Goal: Check status: Check status

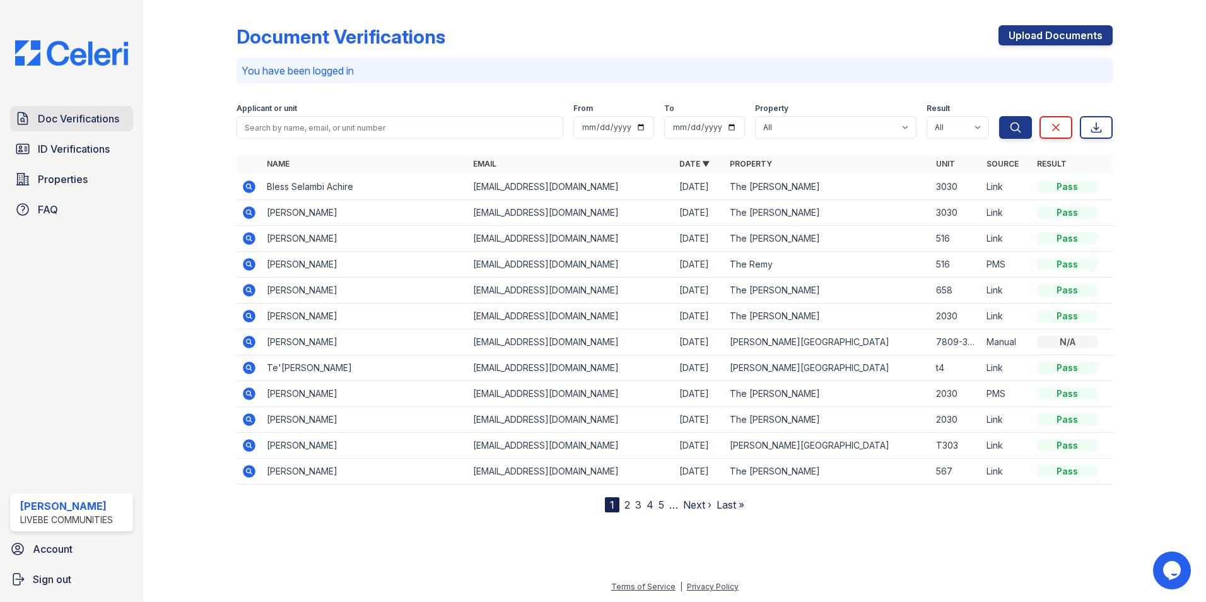
click at [86, 118] on span "Doc Verifications" at bounding box center [78, 118] width 81 height 15
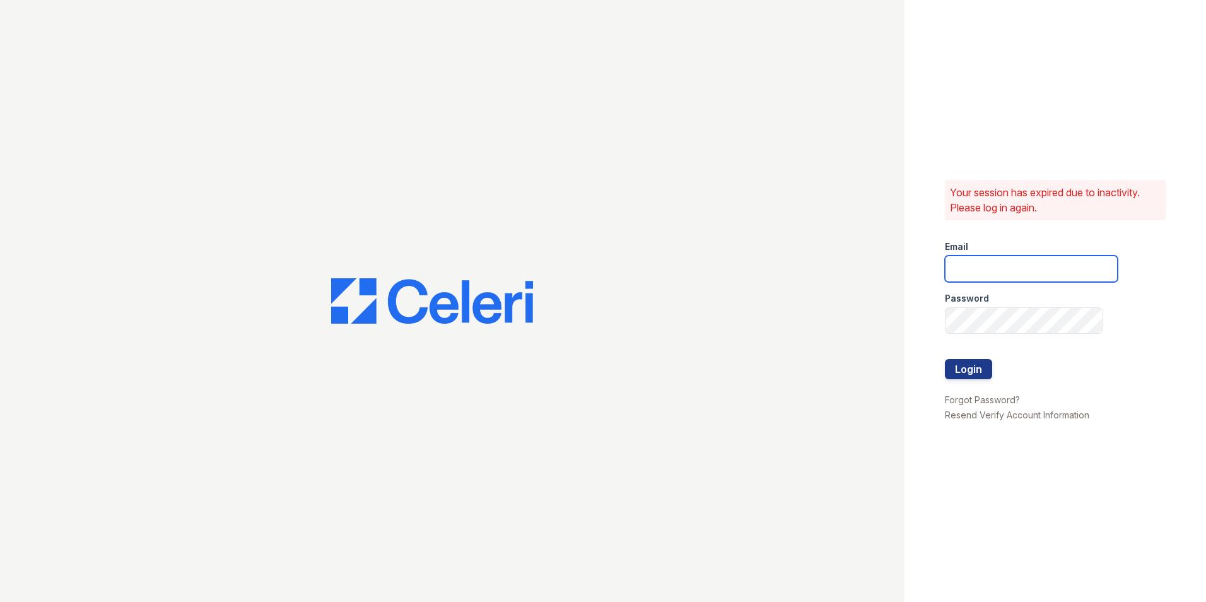
type input "[EMAIL_ADDRESS][DOMAIN_NAME]"
click at [975, 373] on button "Login" at bounding box center [968, 369] width 47 height 20
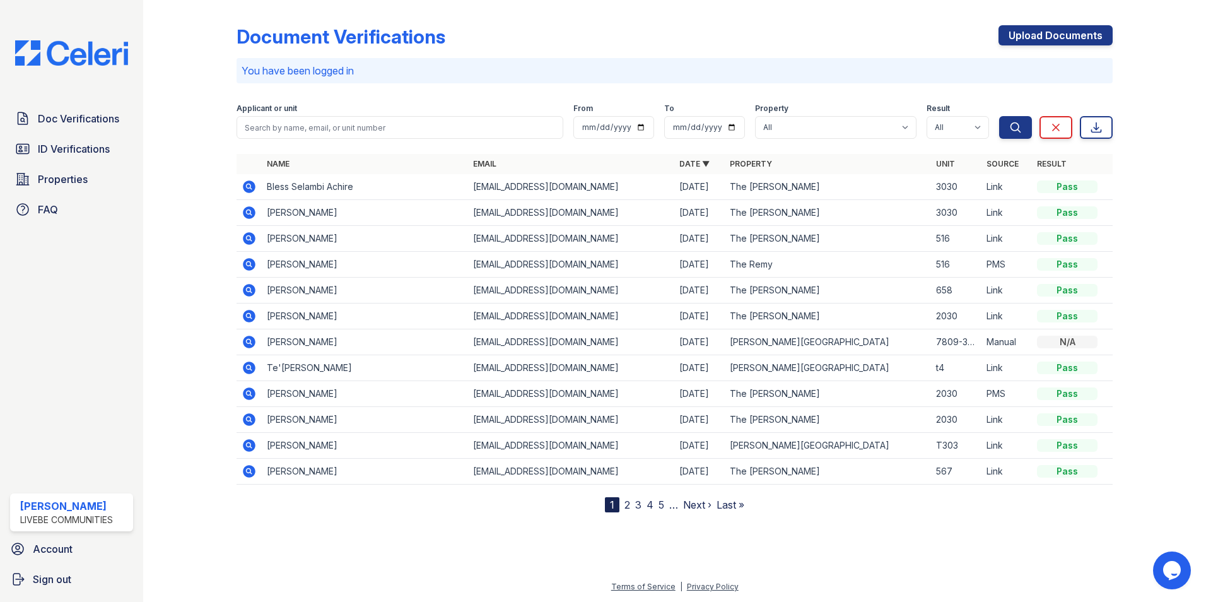
click at [254, 185] on icon at bounding box center [249, 186] width 13 height 13
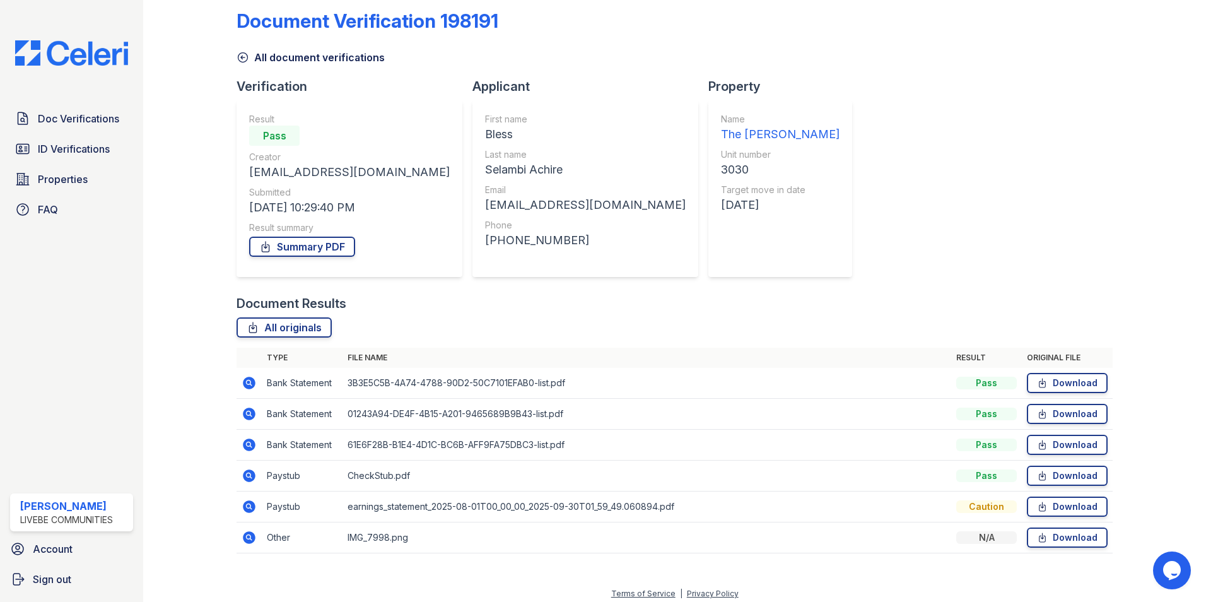
scroll to position [23, 0]
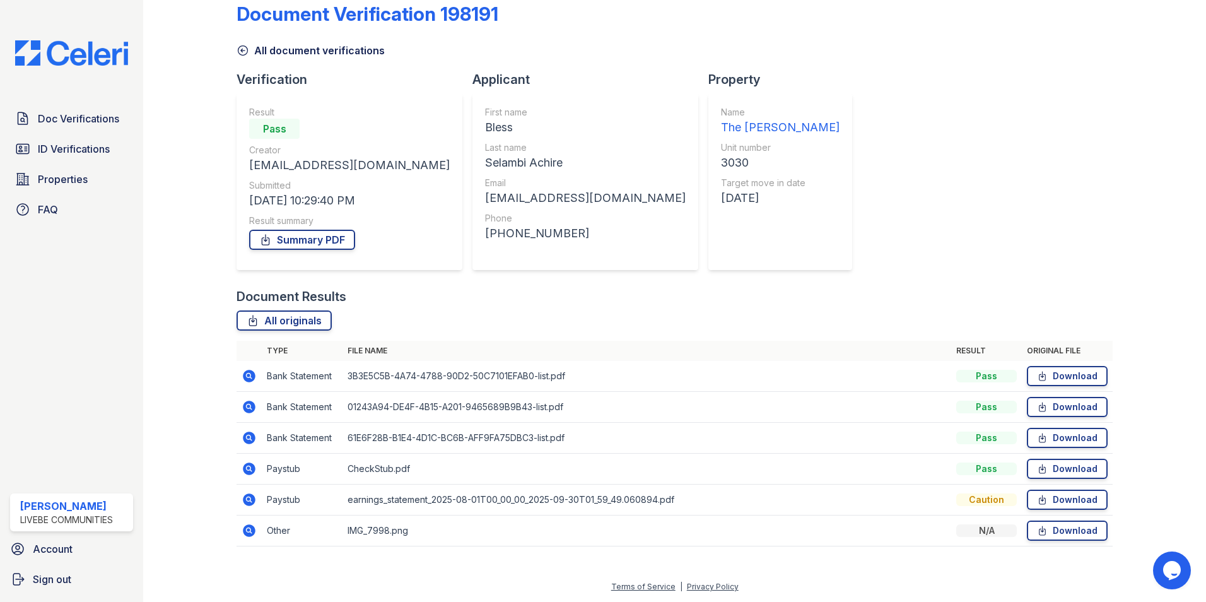
click at [859, 189] on div "Document Verification 198191 All document verifications Verification Result Pas…" at bounding box center [675, 270] width 876 height 576
click at [248, 533] on icon at bounding box center [249, 530] width 13 height 13
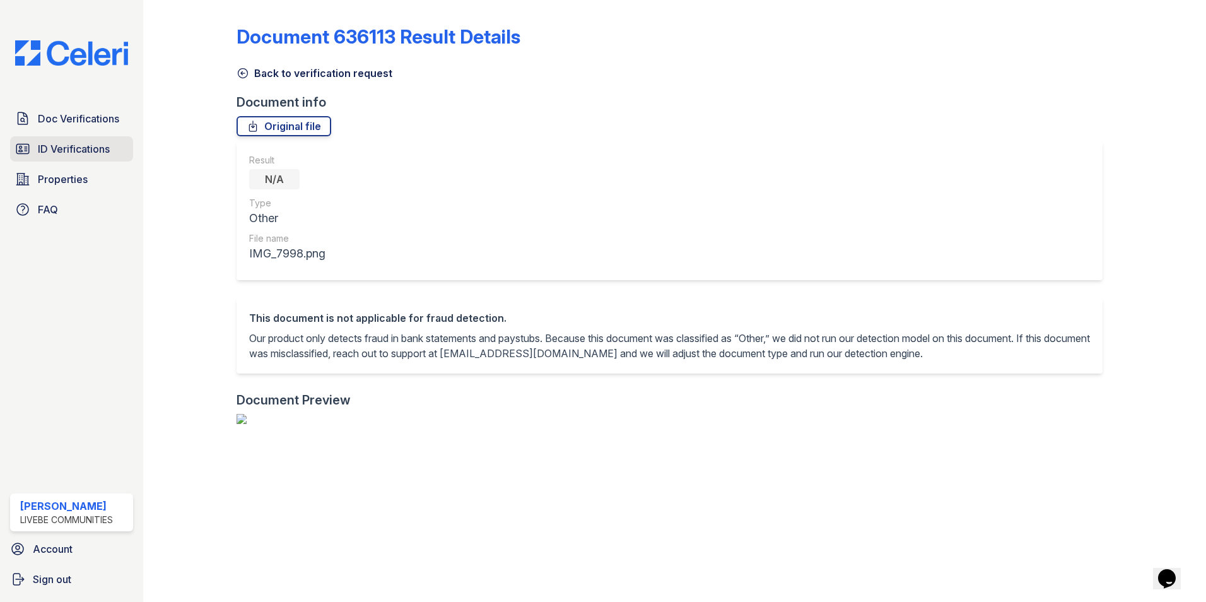
click at [71, 155] on span "ID Verifications" at bounding box center [74, 148] width 72 height 15
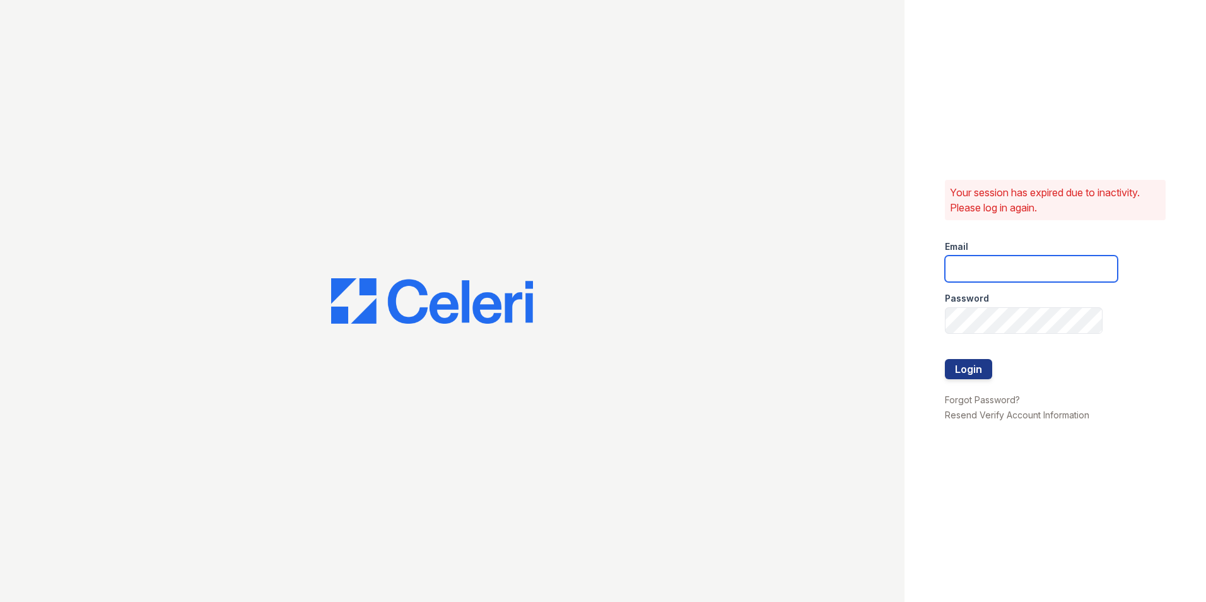
type input "oceannap@livebe.com"
click at [973, 358] on div at bounding box center [1031, 346] width 173 height 25
click at [962, 367] on button "Login" at bounding box center [968, 369] width 47 height 20
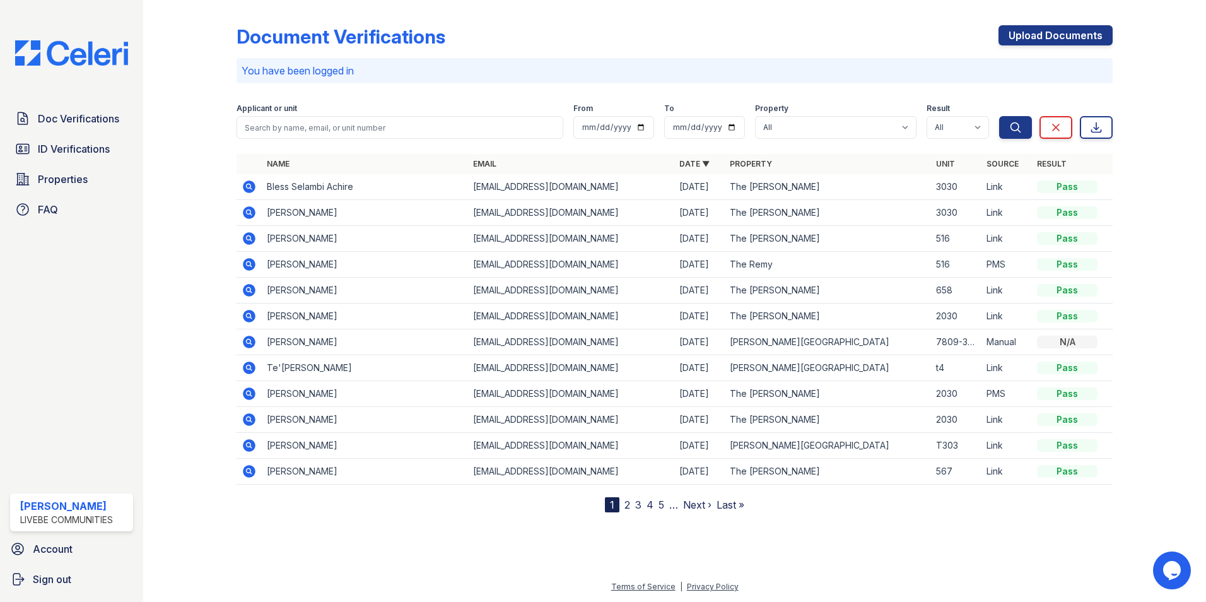
click at [785, 30] on div "Document Verifications Upload Documents" at bounding box center [675, 41] width 876 height 33
click at [1123, 208] on div at bounding box center [1149, 258] width 73 height 507
click at [74, 156] on span "ID Verifications" at bounding box center [74, 148] width 72 height 15
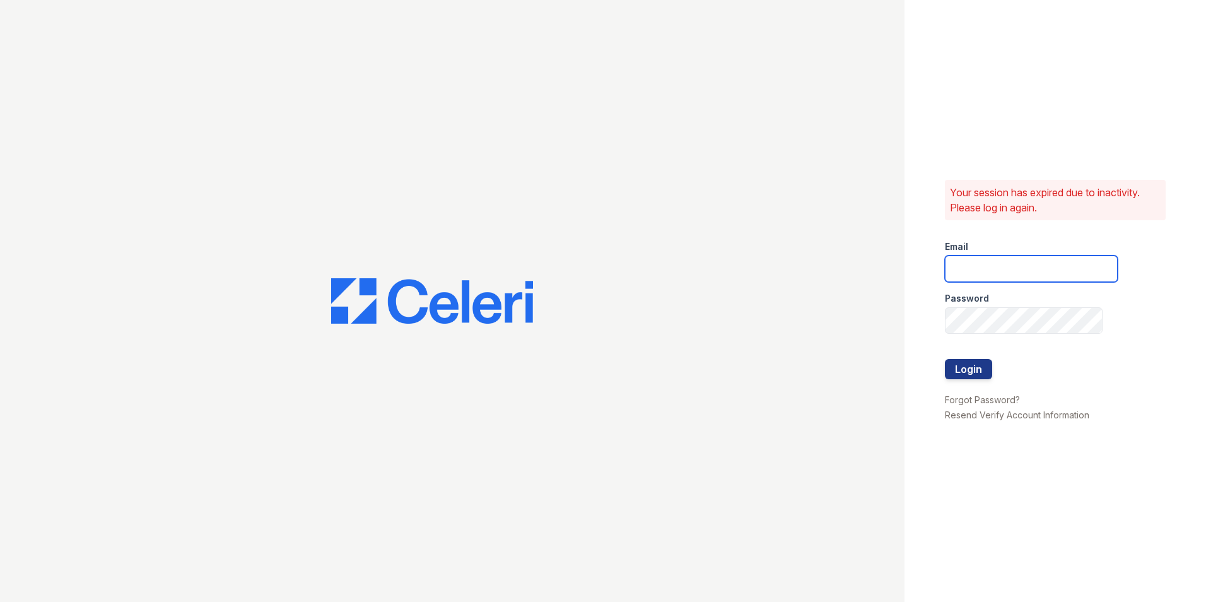
type input "oceannap@livebe.com"
click at [973, 373] on button "Login" at bounding box center [968, 369] width 47 height 20
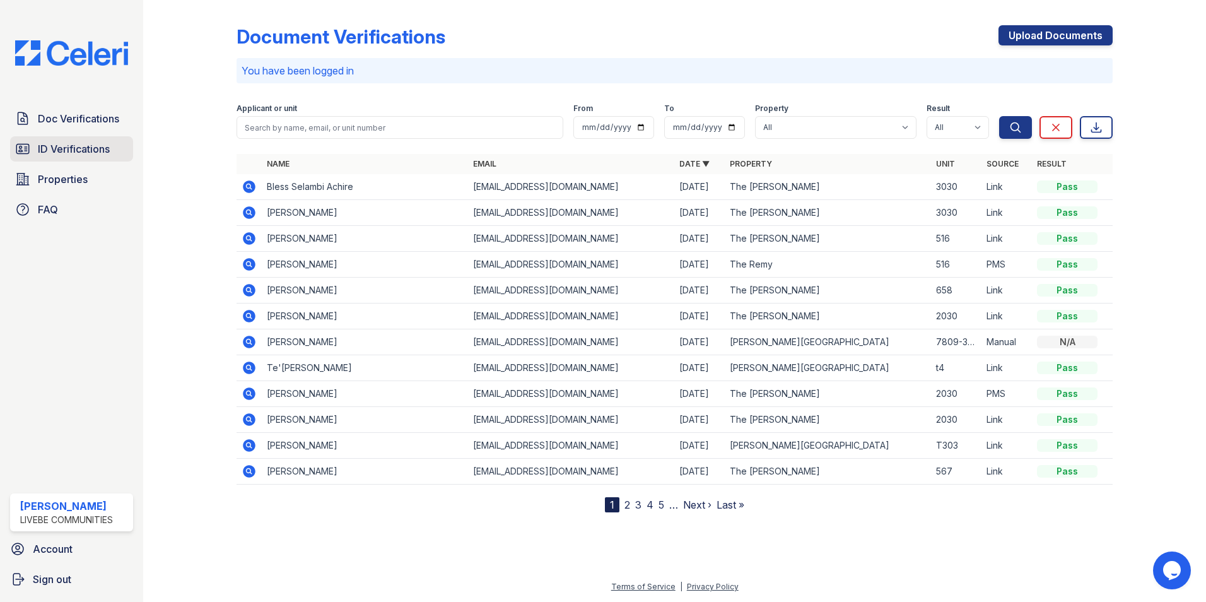
click at [62, 156] on span "ID Verifications" at bounding box center [74, 148] width 72 height 15
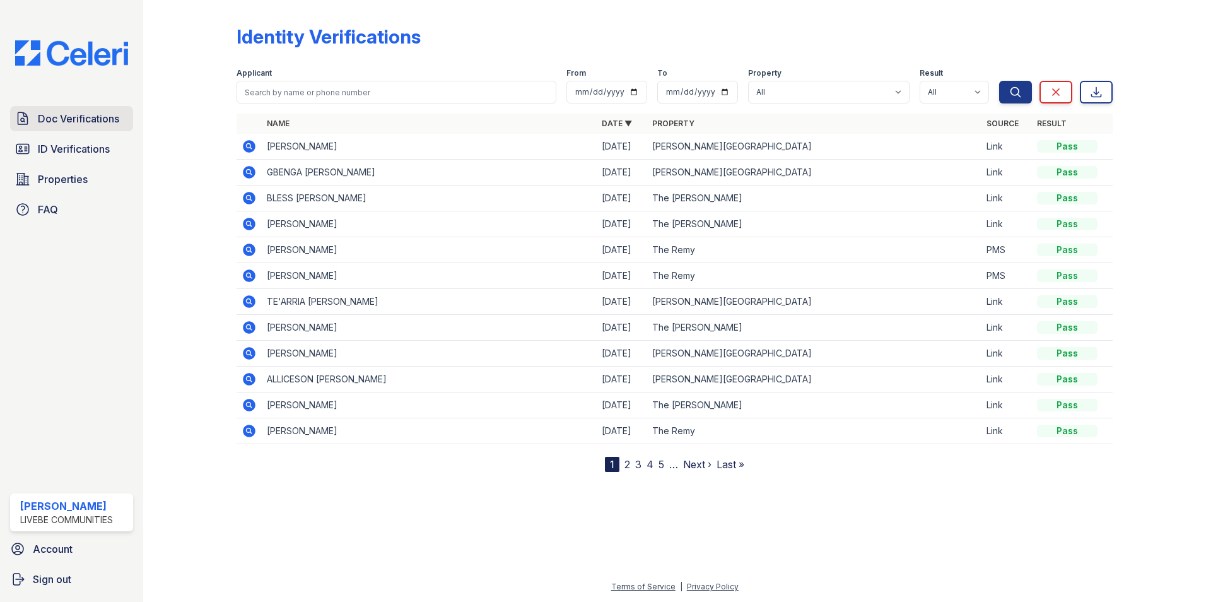
click at [85, 124] on span "Doc Verifications" at bounding box center [78, 118] width 81 height 15
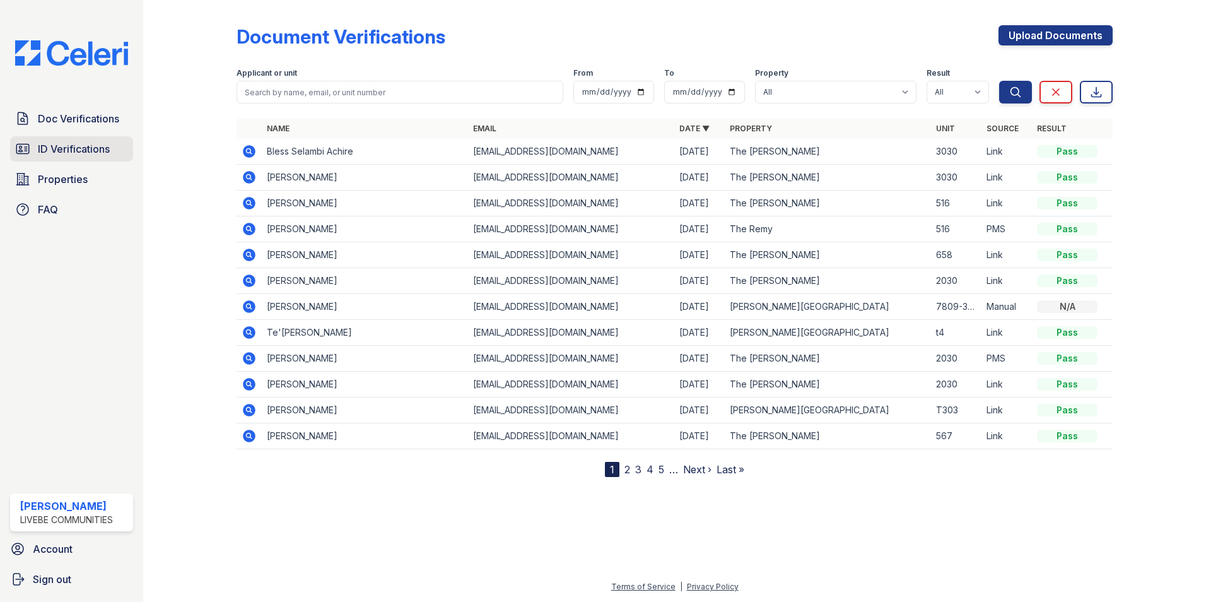
click at [63, 145] on span "ID Verifications" at bounding box center [74, 148] width 72 height 15
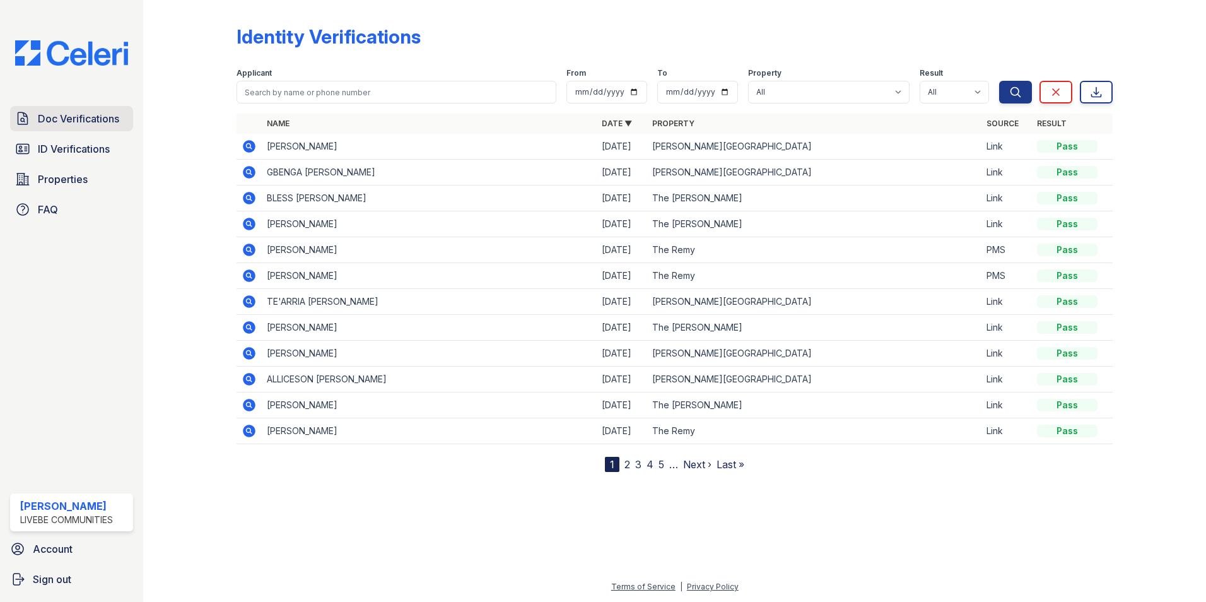
click at [84, 126] on span "Doc Verifications" at bounding box center [78, 118] width 81 height 15
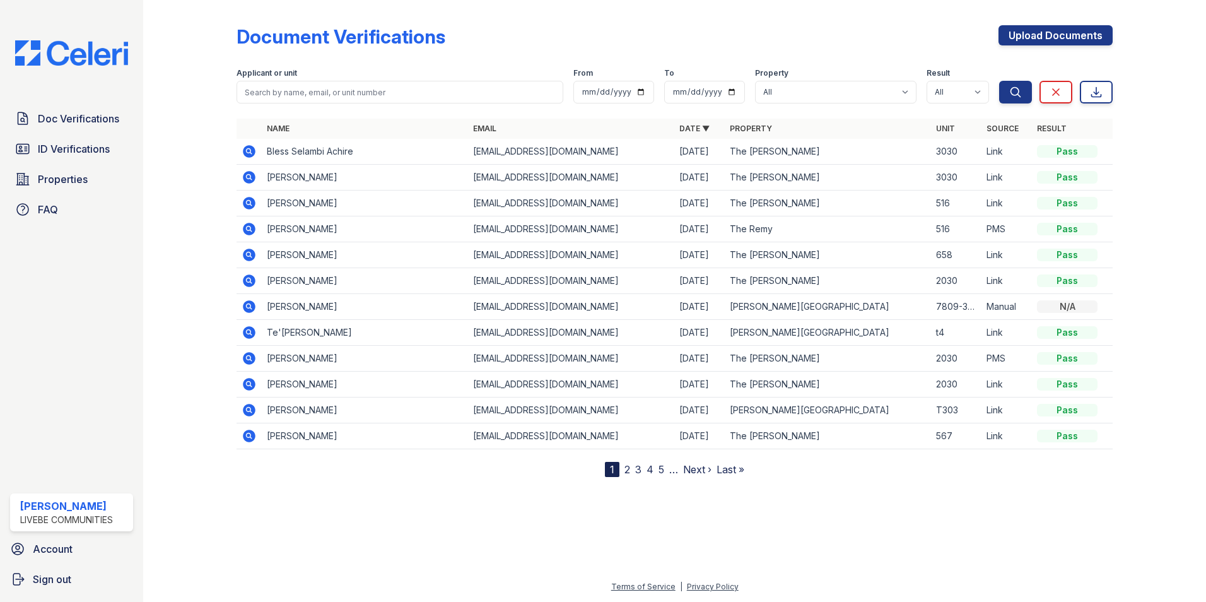
click at [245, 438] on icon at bounding box center [249, 436] width 13 height 13
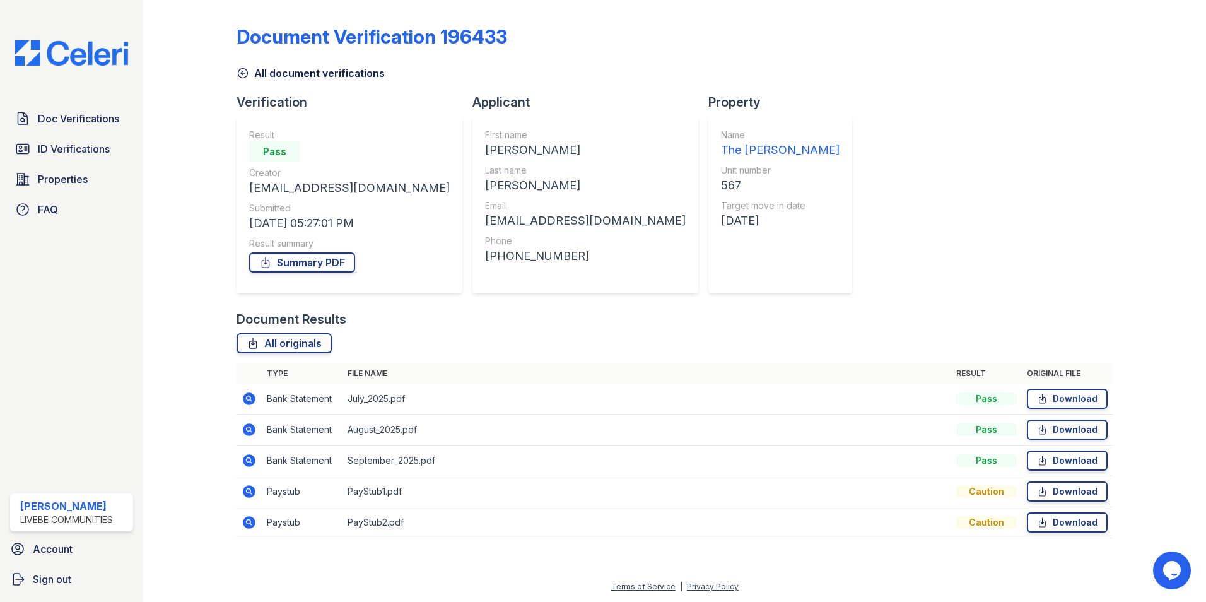
click at [247, 522] on icon at bounding box center [249, 522] width 15 height 15
click at [254, 457] on icon at bounding box center [249, 460] width 13 height 13
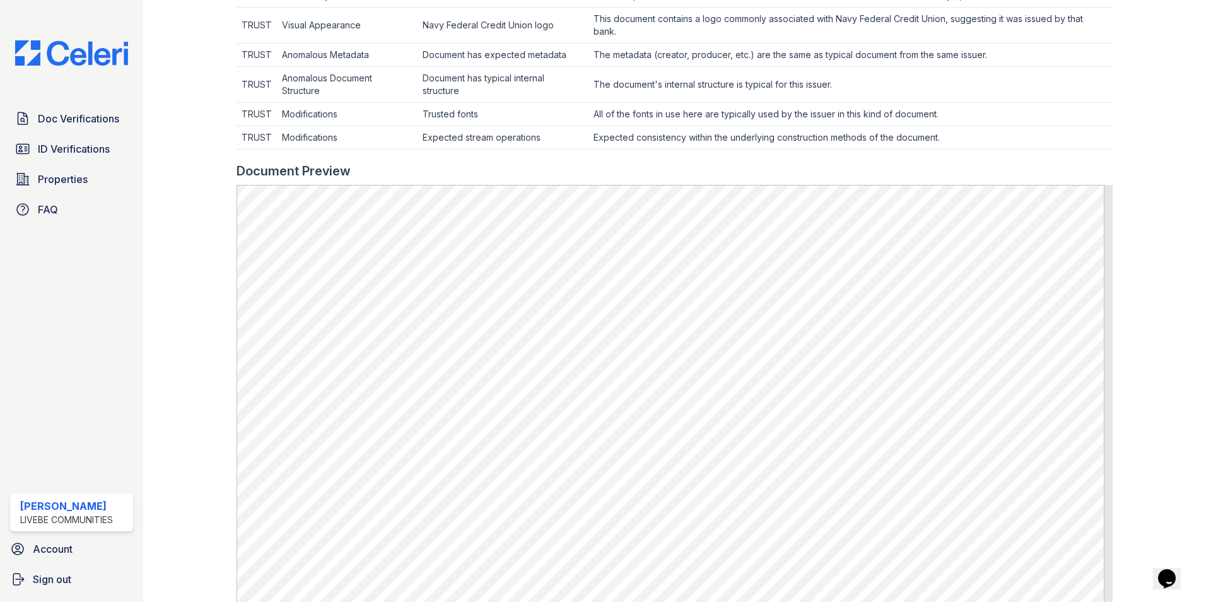
scroll to position [505, 0]
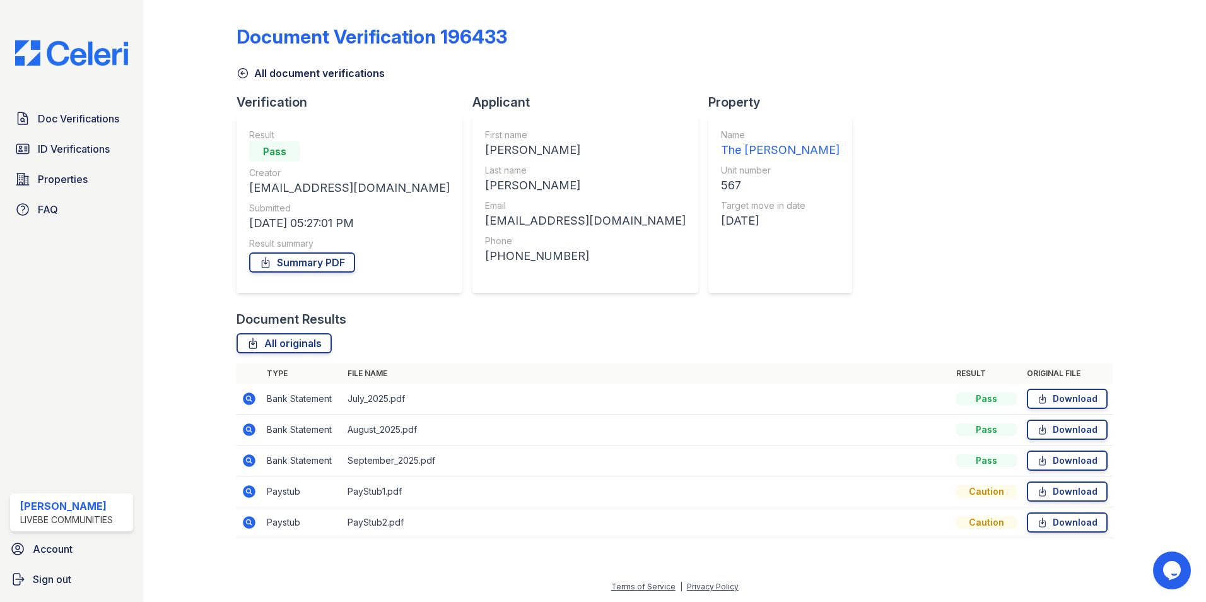
click at [252, 426] on icon at bounding box center [249, 429] width 13 height 13
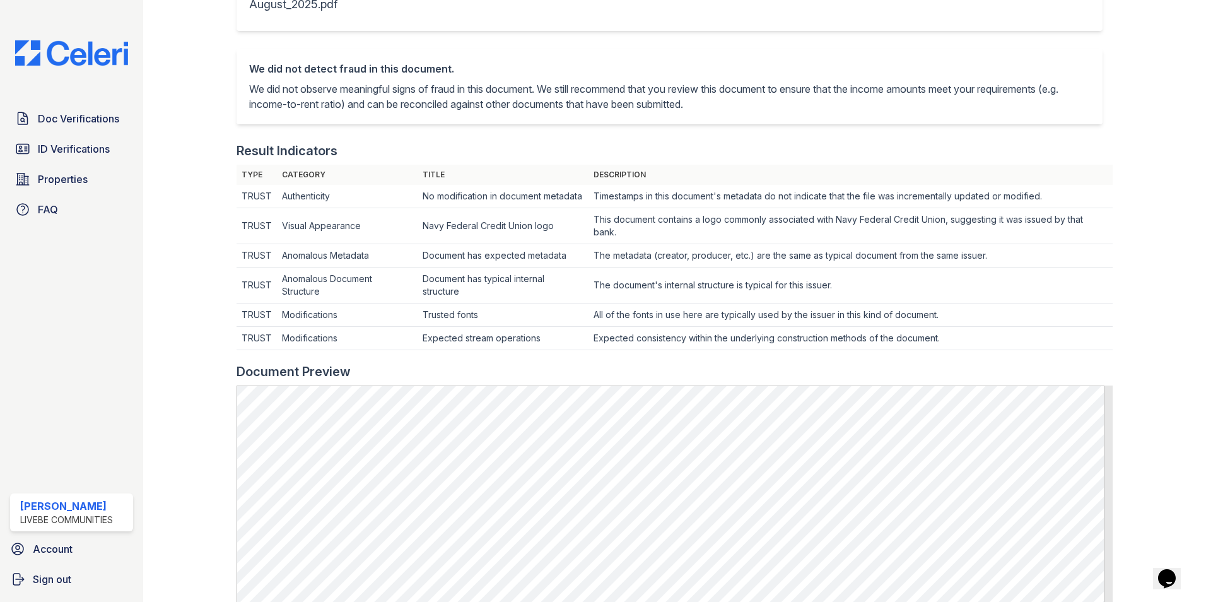
scroll to position [315, 0]
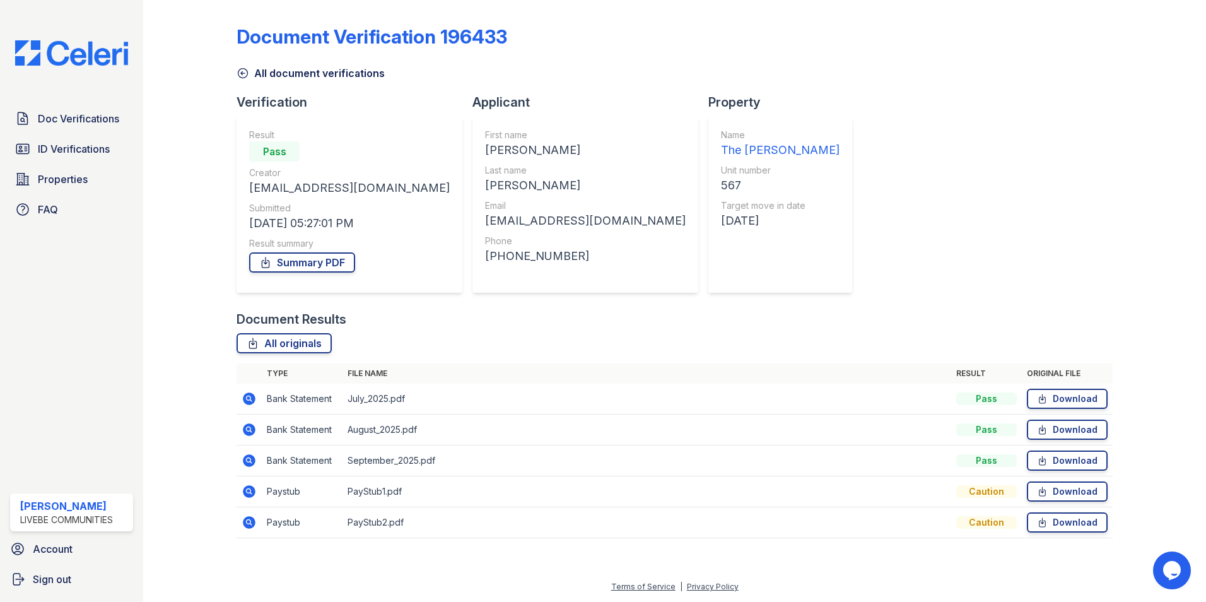
click at [255, 523] on icon at bounding box center [249, 522] width 13 height 13
click at [59, 124] on span "Doc Verifications" at bounding box center [78, 118] width 81 height 15
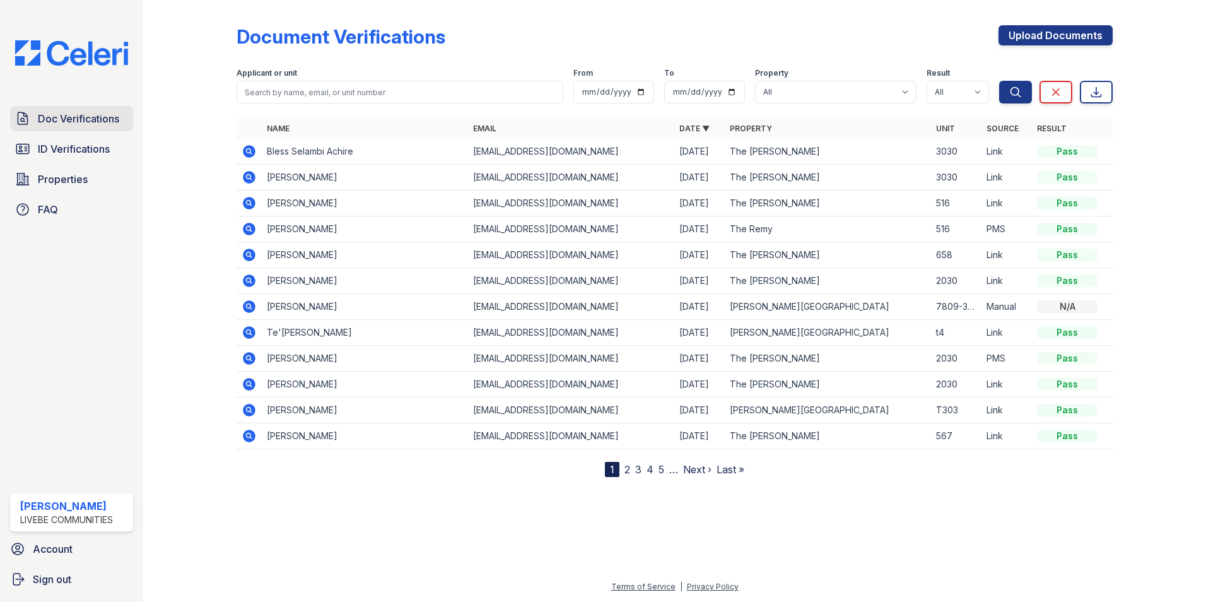
click at [75, 128] on link "Doc Verifications" at bounding box center [71, 118] width 123 height 25
click at [87, 124] on span "Doc Verifications" at bounding box center [78, 118] width 81 height 15
click at [89, 144] on span "ID Verifications" at bounding box center [74, 148] width 72 height 15
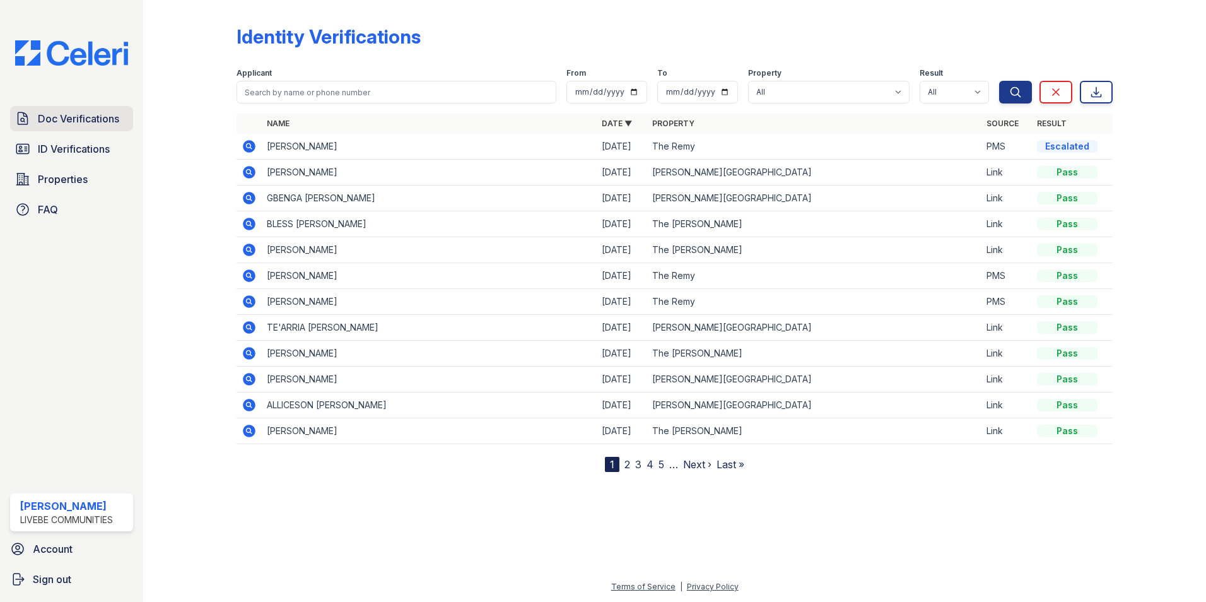
click at [91, 107] on link "Doc Verifications" at bounding box center [71, 118] width 123 height 25
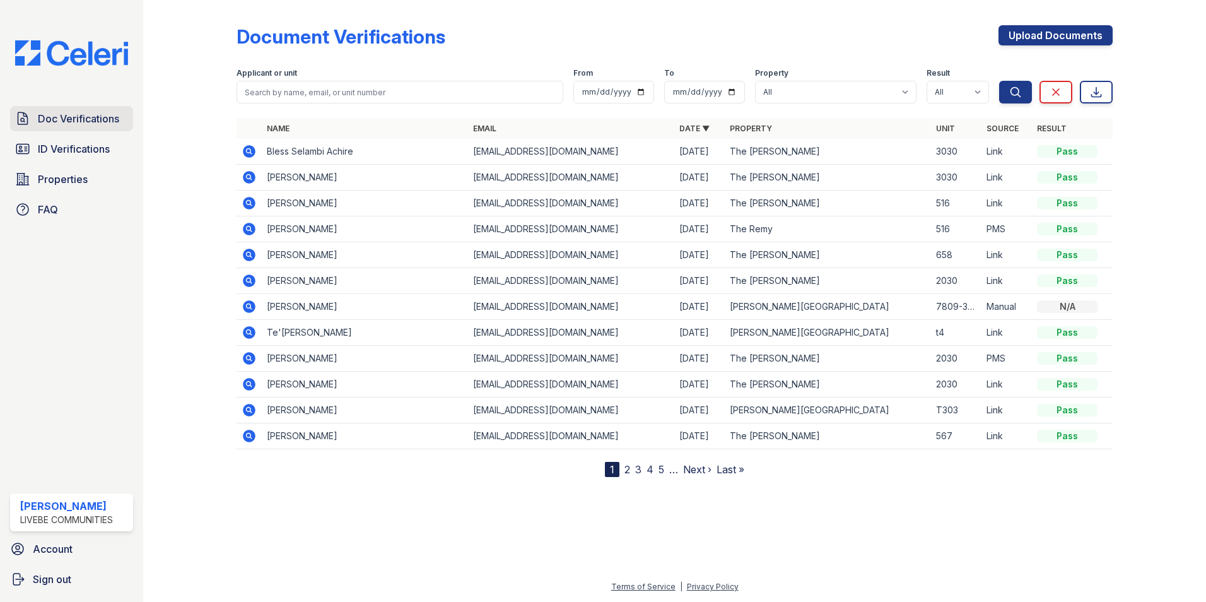
click at [87, 124] on span "Doc Verifications" at bounding box center [78, 118] width 81 height 15
click at [100, 126] on span "Doc Verifications" at bounding box center [78, 118] width 81 height 15
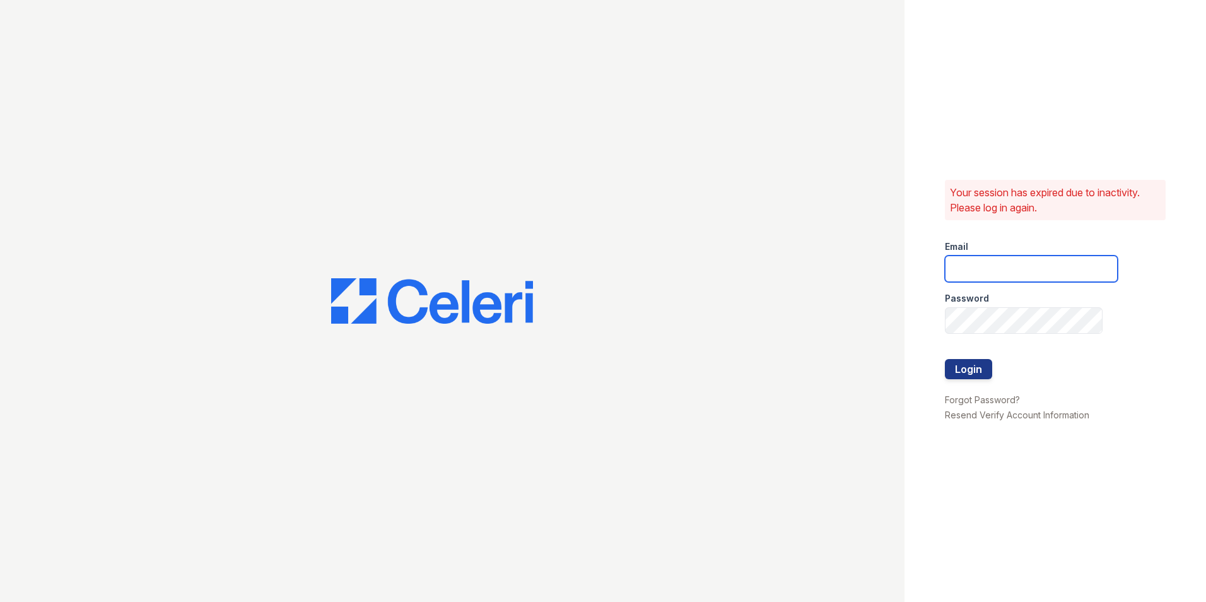
type input "oceannap@livebe.com"
click at [972, 375] on button "Login" at bounding box center [968, 369] width 47 height 20
